Goal: Task Accomplishment & Management: Use online tool/utility

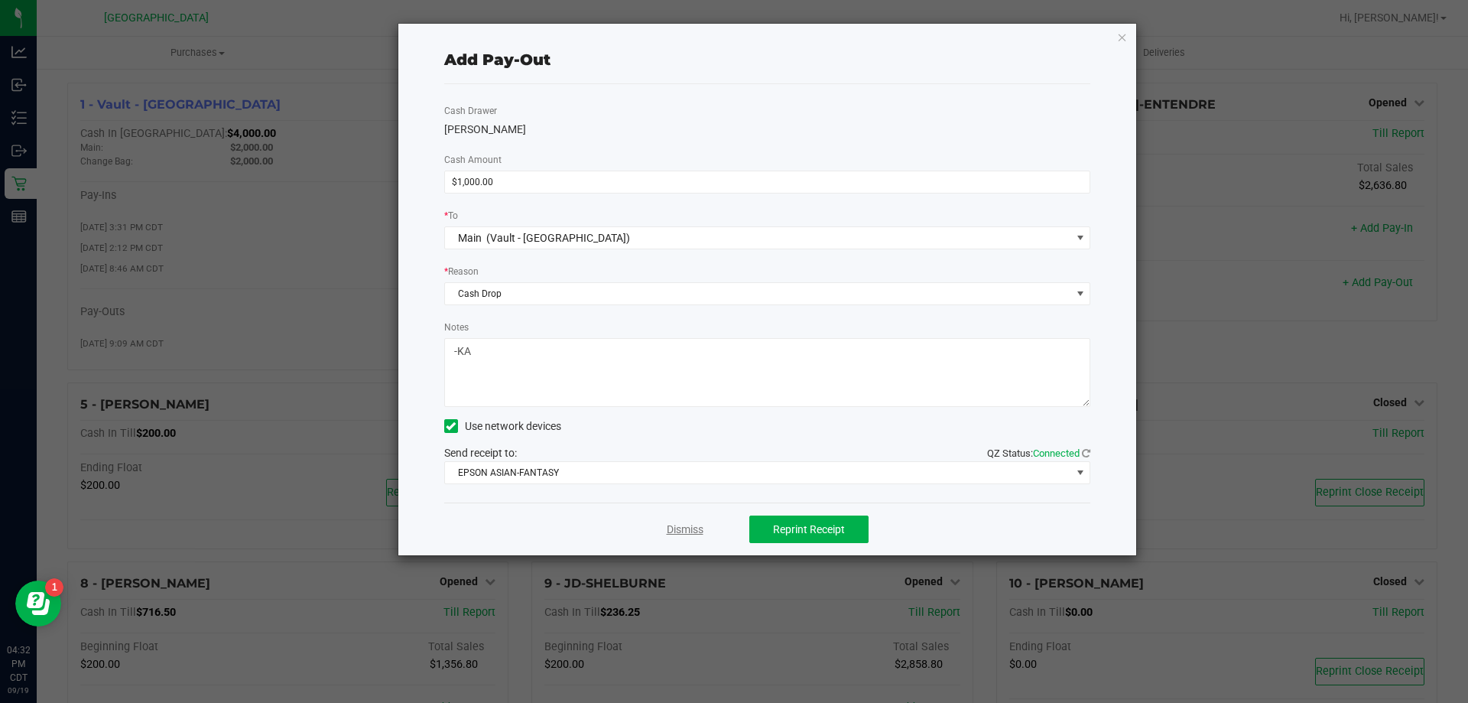
click at [671, 522] on link "Dismiss" at bounding box center [685, 530] width 37 height 16
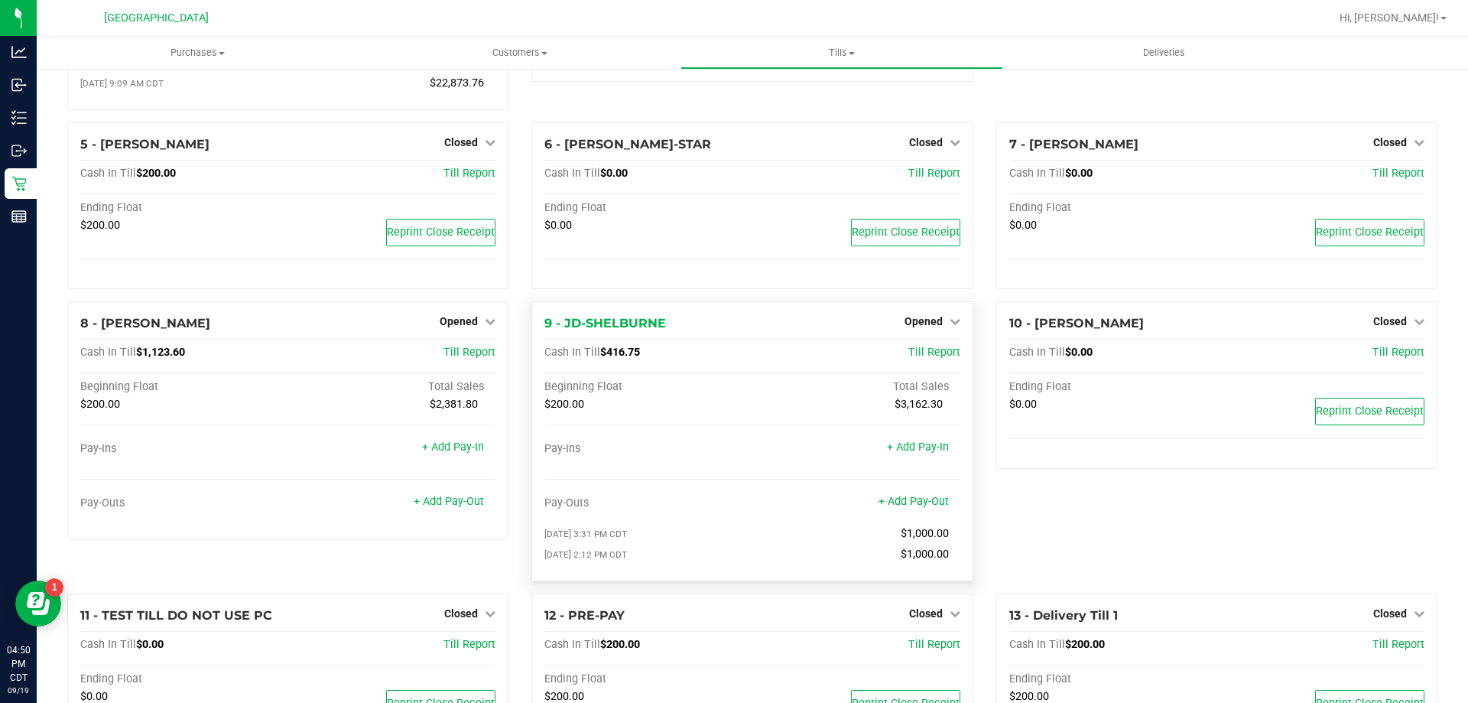
scroll to position [306, 0]
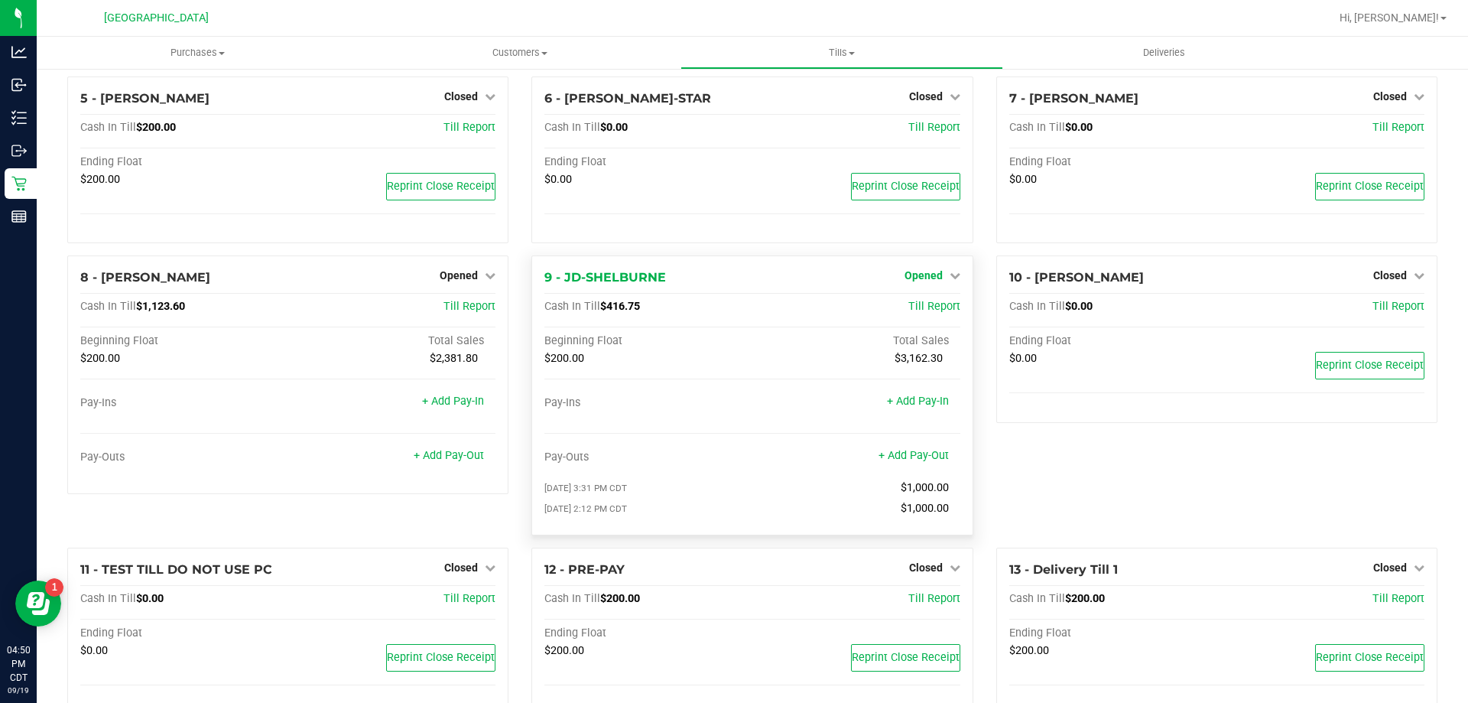
click at [922, 278] on span "Opened" at bounding box center [924, 275] width 38 height 12
click at [926, 314] on link "Close Till" at bounding box center [925, 307] width 41 height 12
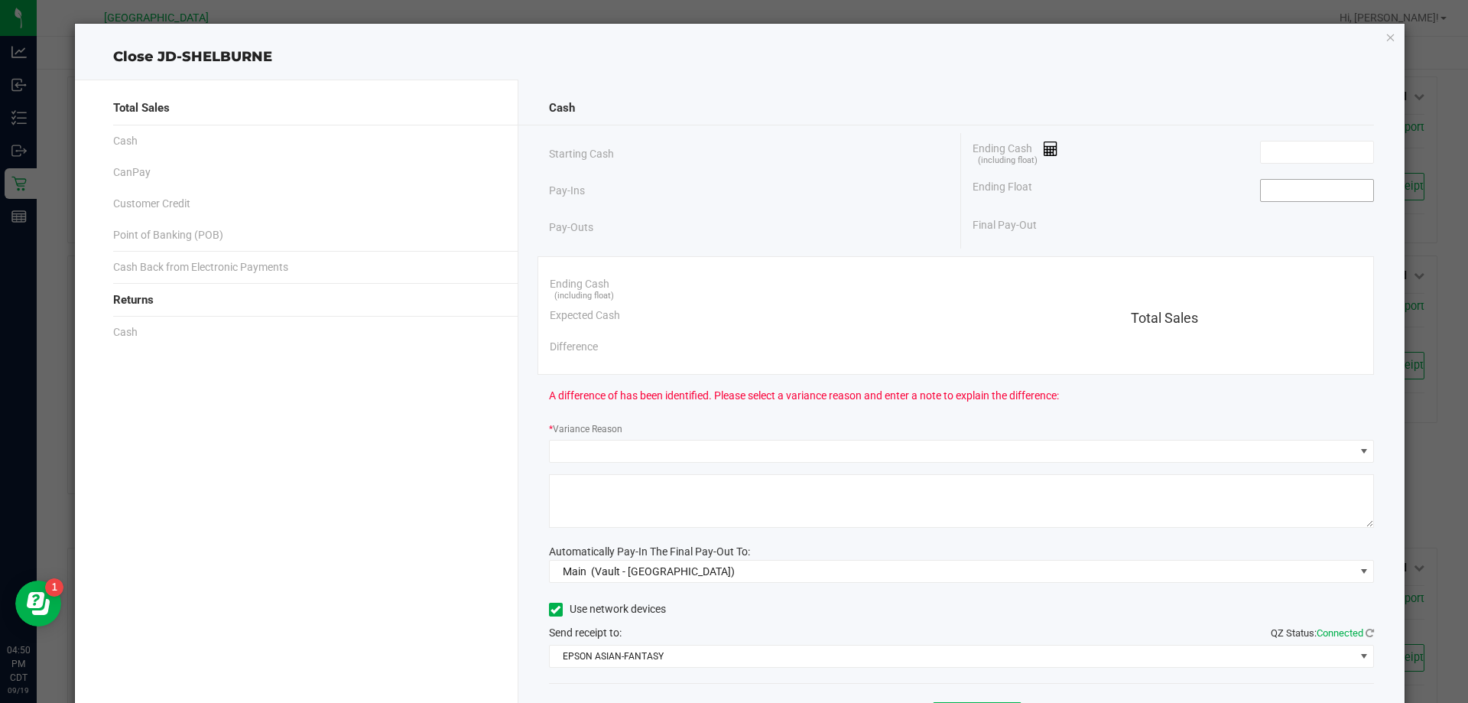
click at [1306, 184] on input at bounding box center [1317, 190] width 112 height 21
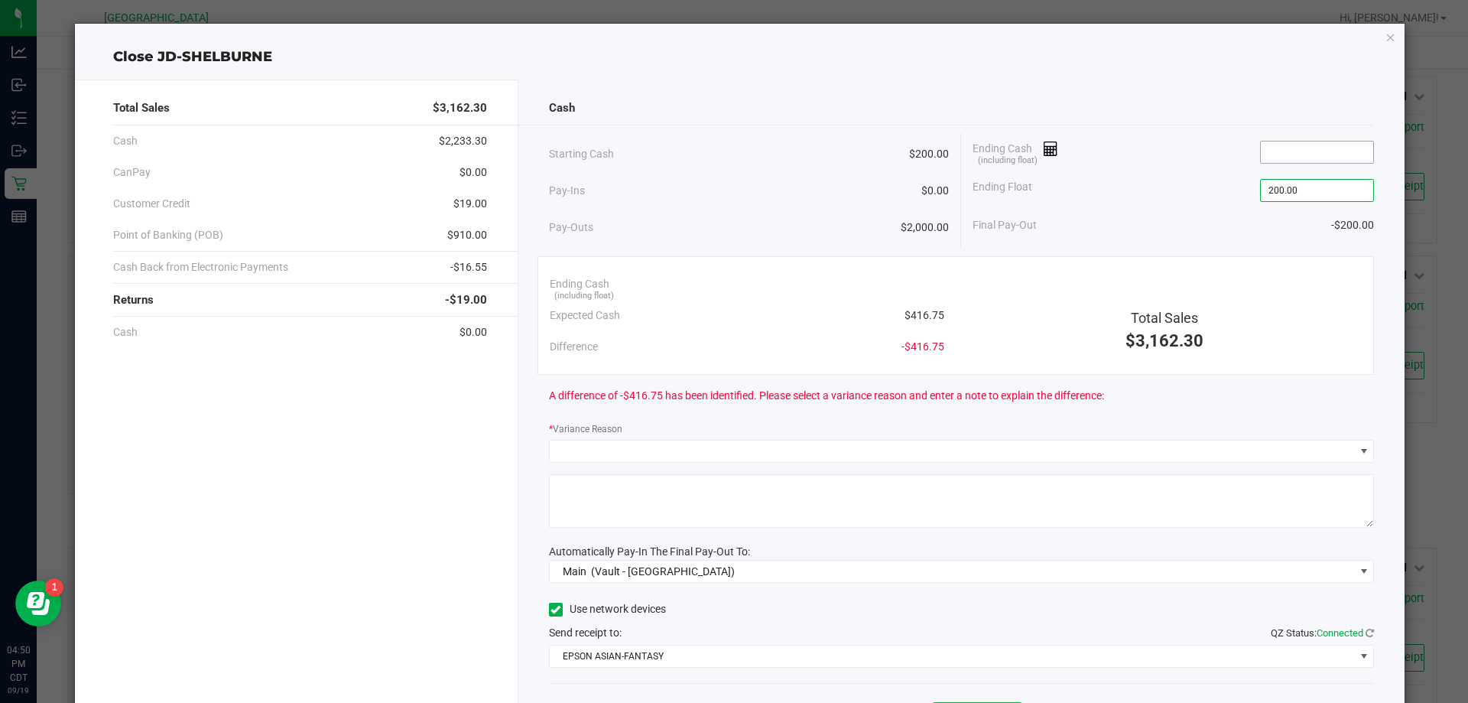
type input "$200.00"
click at [1310, 161] on input at bounding box center [1317, 151] width 112 height 21
click at [1341, 141] on input at bounding box center [1317, 151] width 112 height 21
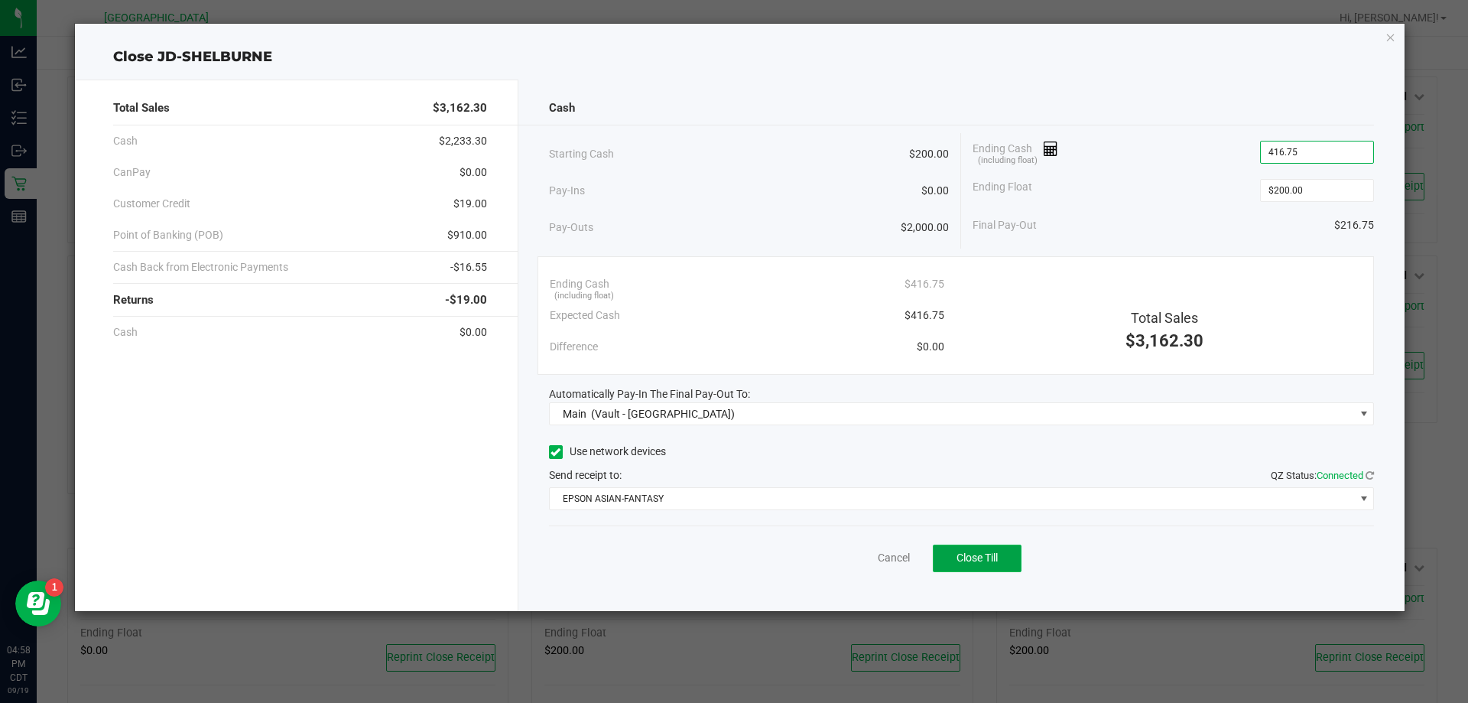
type input "$416.75"
click at [988, 558] on span "Close Till" at bounding box center [977, 557] width 41 height 12
click at [875, 555] on link "Dismiss" at bounding box center [860, 558] width 37 height 16
